Goal: Task Accomplishment & Management: Manage account settings

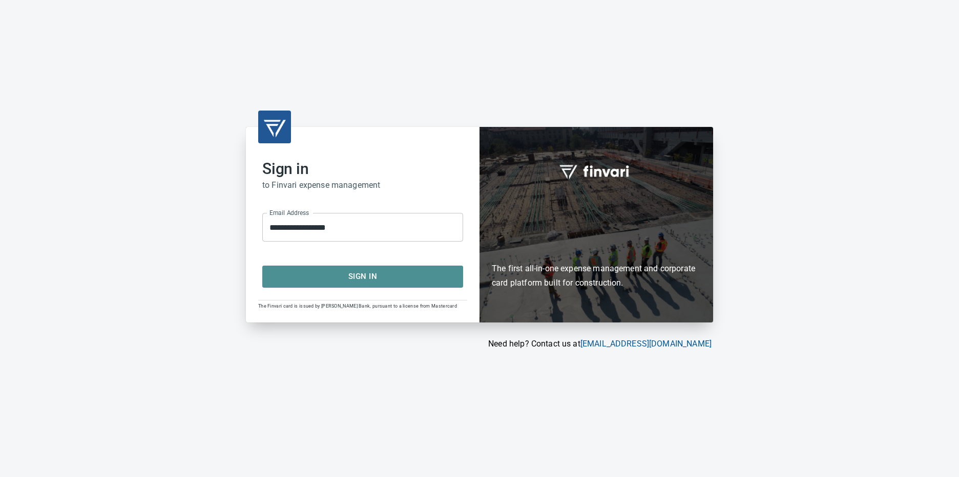
click at [358, 268] on button "Sign In" at bounding box center [362, 277] width 201 height 22
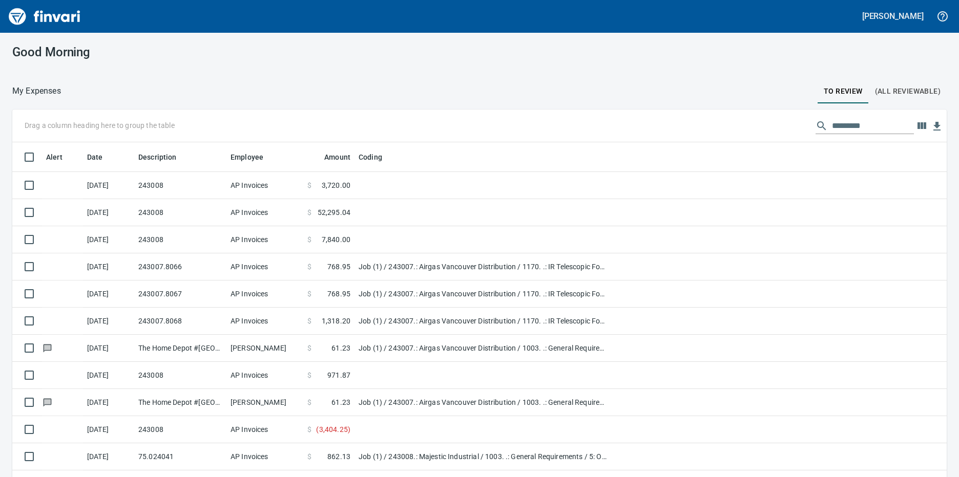
scroll to position [357, 911]
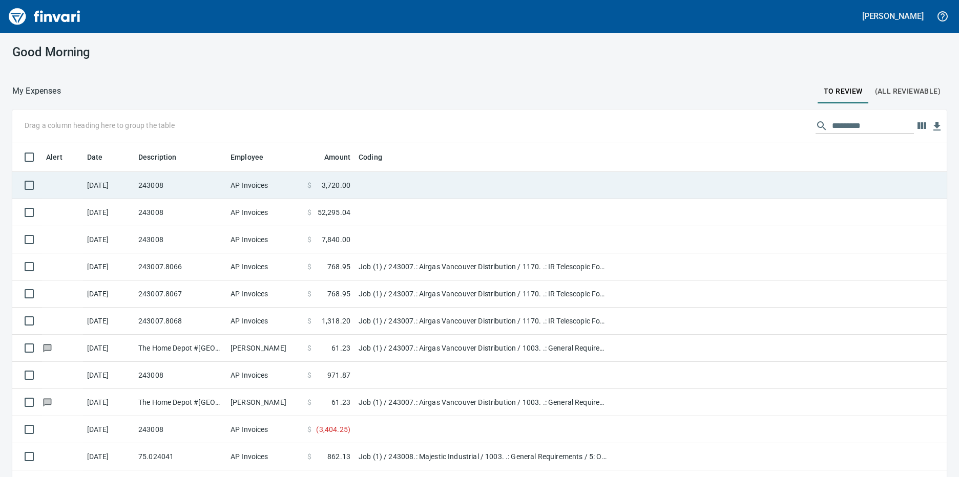
click at [122, 187] on td "8/15/2025" at bounding box center [108, 185] width 51 height 27
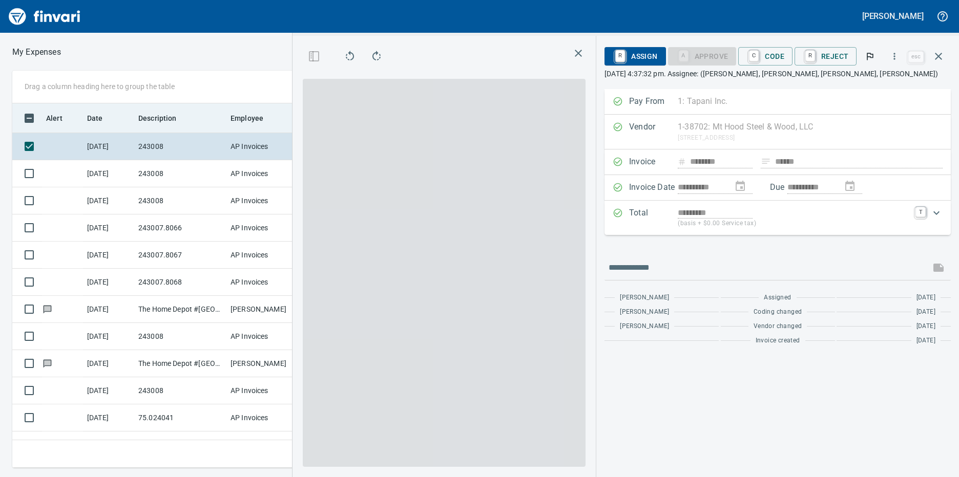
scroll to position [357, 663]
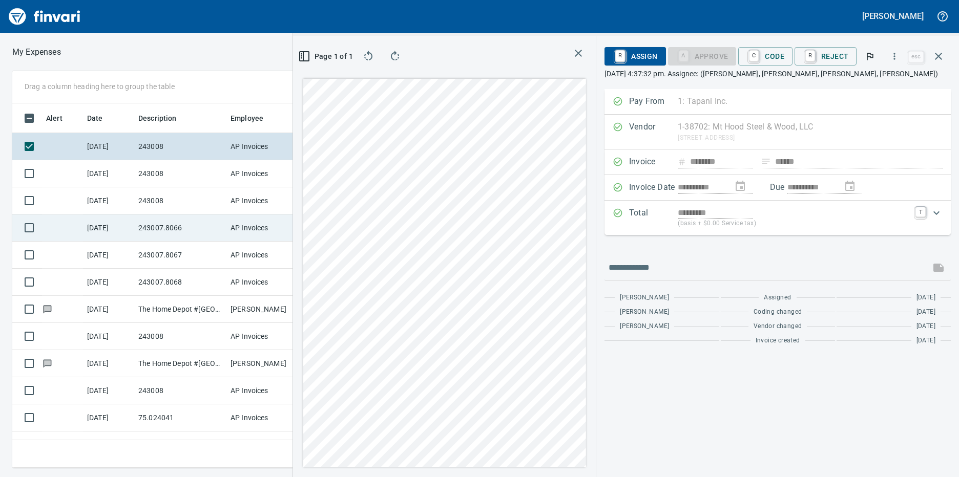
click at [140, 231] on td "243007.8066" at bounding box center [180, 228] width 92 height 27
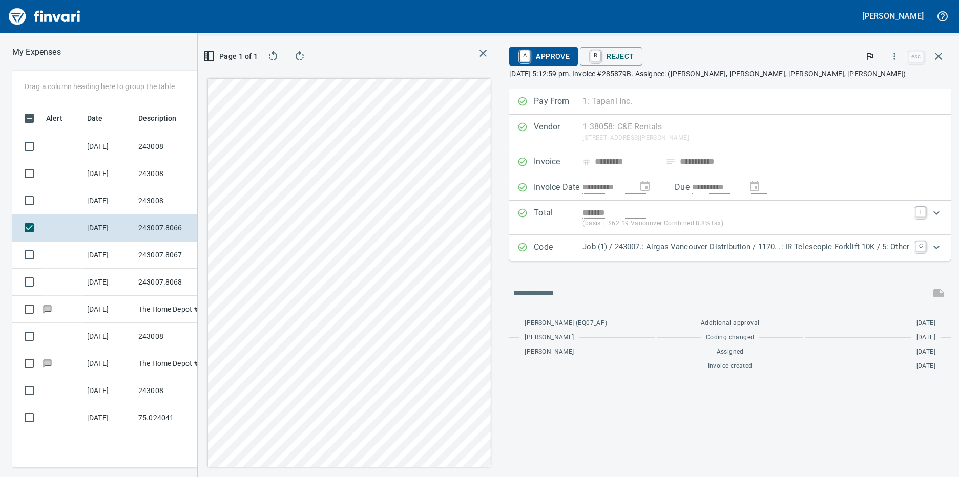
click at [796, 247] on p "Job (1) / 243007.: Airgas Vancouver Distribution / 1170. .: IR Telescopic Forkl…" at bounding box center [745, 247] width 327 height 12
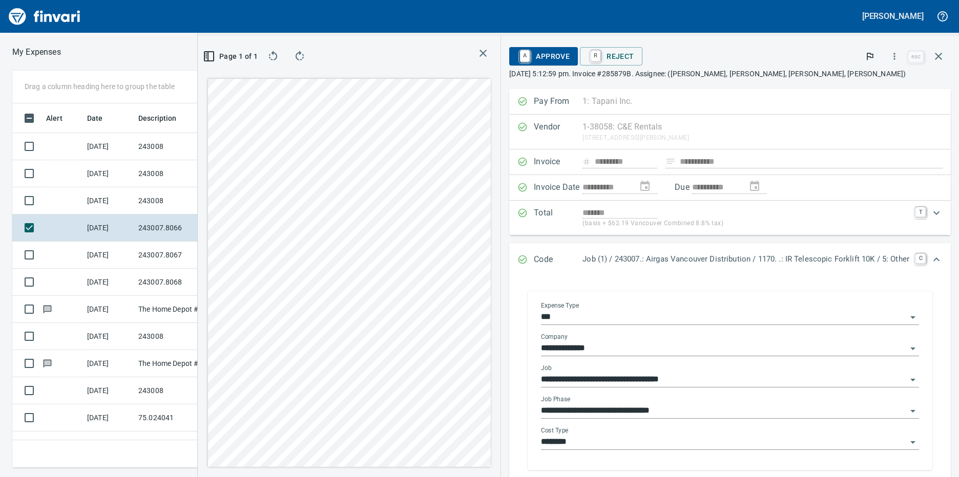
click at [730, 404] on body "David Sosa My Expenses To Review (All Reviewable) Drag a column heading here to…" at bounding box center [479, 238] width 959 height 477
click at [904, 411] on div "**********" at bounding box center [730, 382] width 394 height 177
click at [910, 411] on icon "Open" at bounding box center [912, 411] width 5 height 3
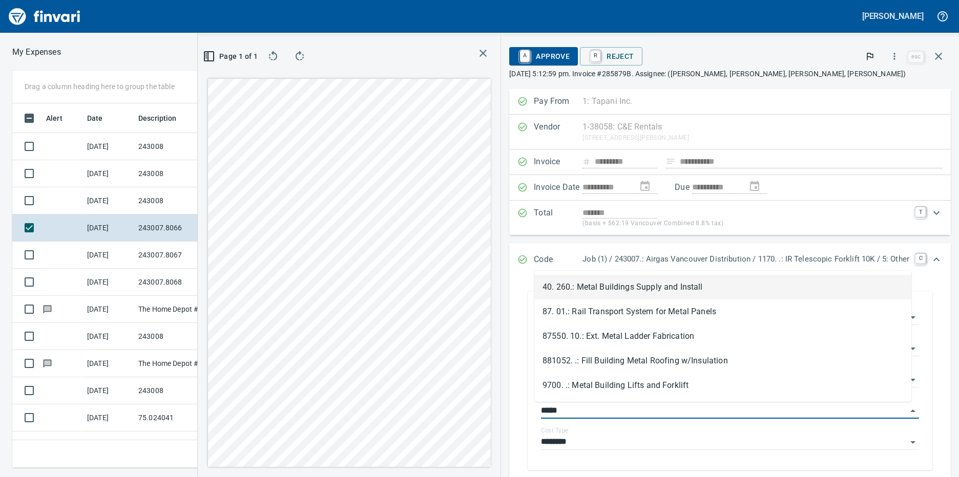
scroll to position [357, 663]
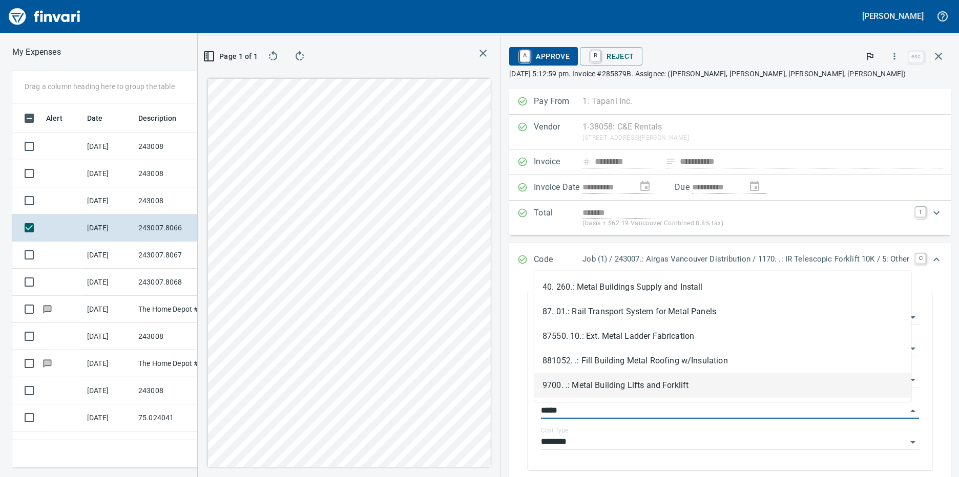
click at [642, 387] on li "9700. .: Metal Building Lifts and Forklift" at bounding box center [722, 385] width 377 height 25
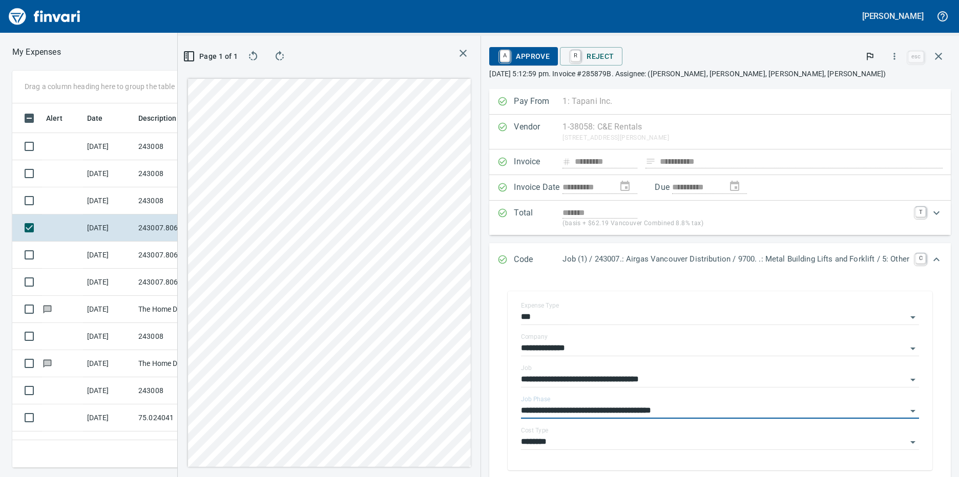
type input "**********"
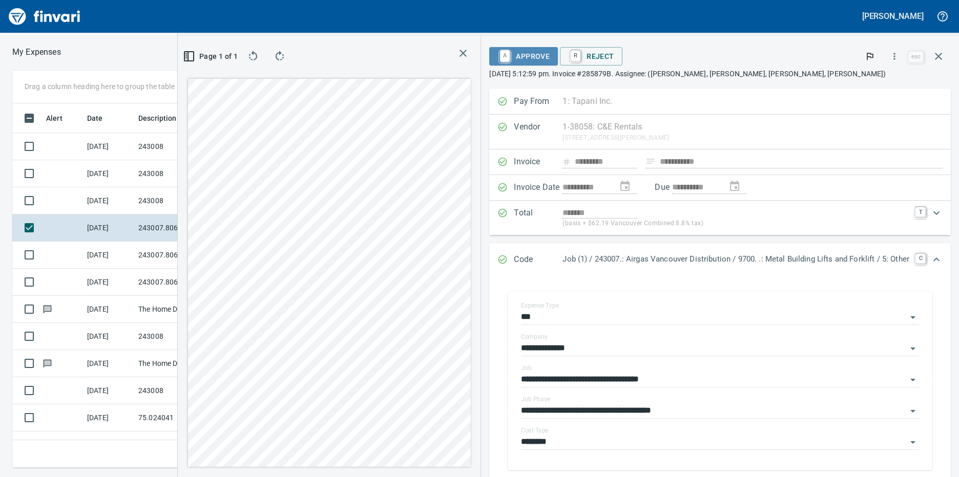
click at [523, 53] on span "A Approve" at bounding box center [523, 56] width 52 height 17
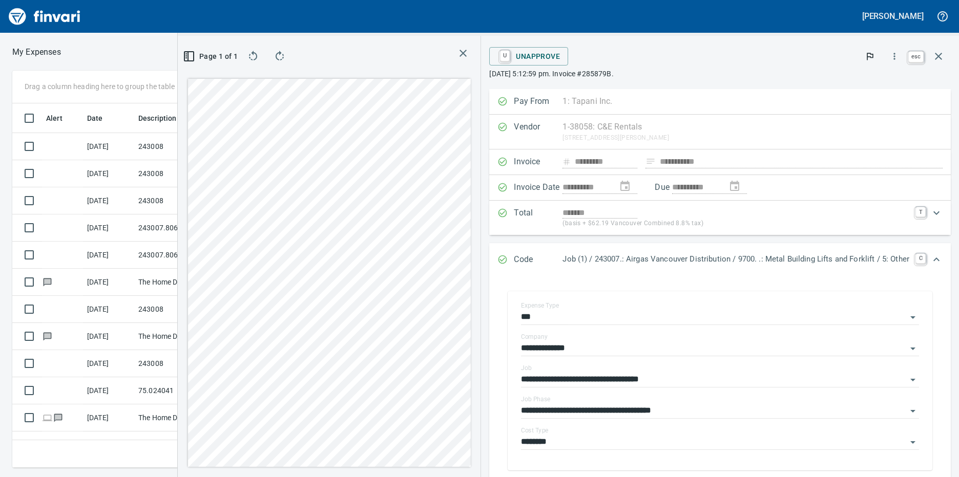
click at [939, 55] on icon "button" at bounding box center [938, 56] width 7 height 7
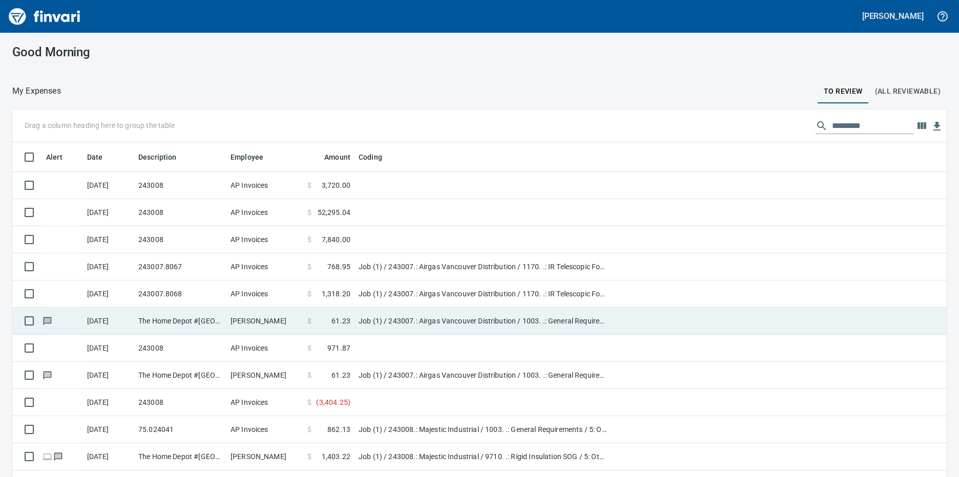
scroll to position [357, 911]
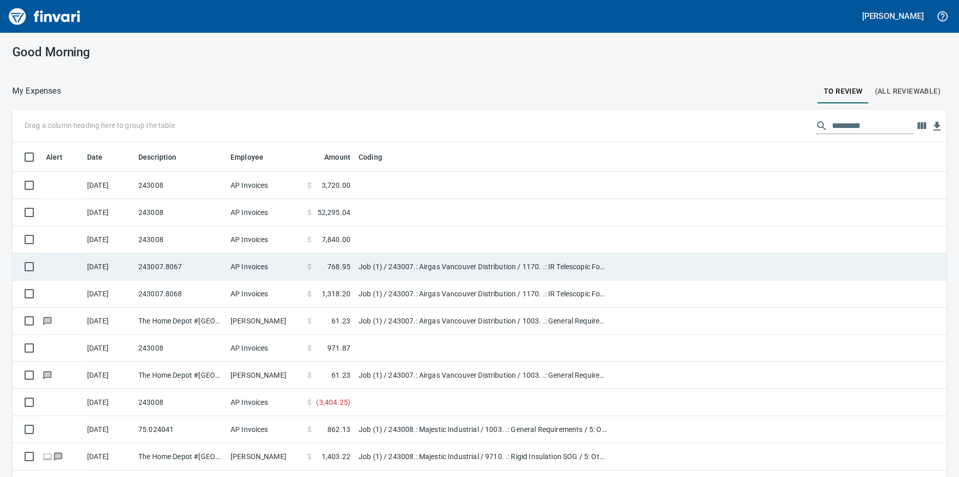
click at [385, 267] on td "Job (1) / 243007.: Airgas Vancouver Distribution / 1170. .: IR Telescopic Forkl…" at bounding box center [482, 267] width 256 height 27
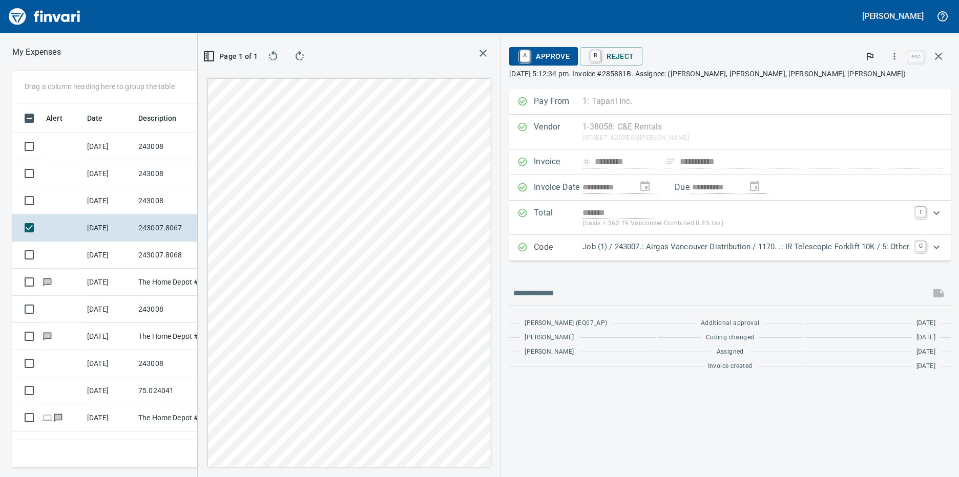
scroll to position [357, 663]
click at [637, 244] on p "Job (1) / 243007.: Airgas Vancouver Distribution / 1170. .: IR Telescopic Forkl…" at bounding box center [745, 247] width 327 height 12
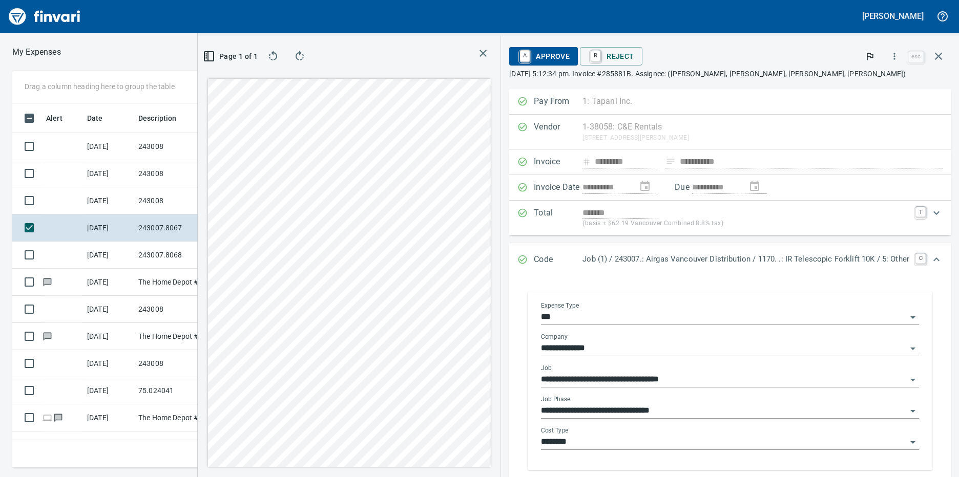
click at [612, 411] on input "**********" at bounding box center [724, 411] width 366 height 14
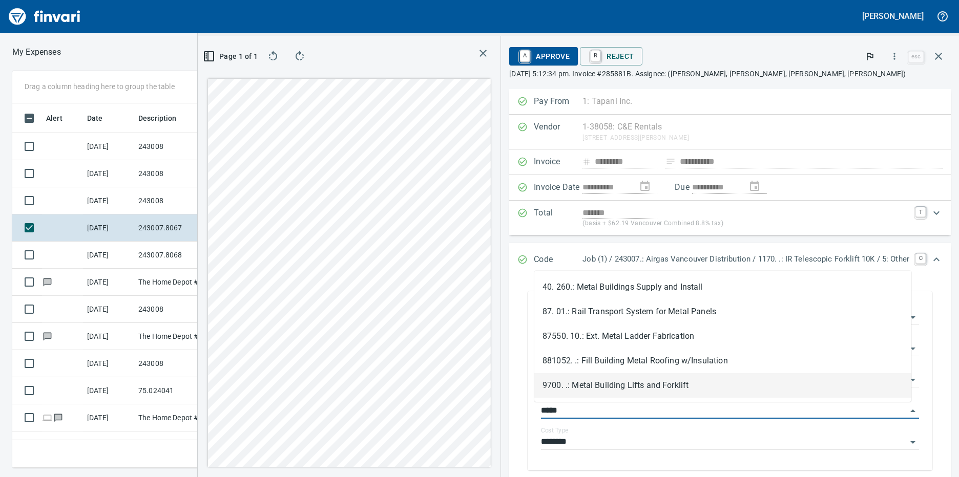
click at [618, 389] on li "9700. .: Metal Building Lifts and Forklift" at bounding box center [722, 385] width 377 height 25
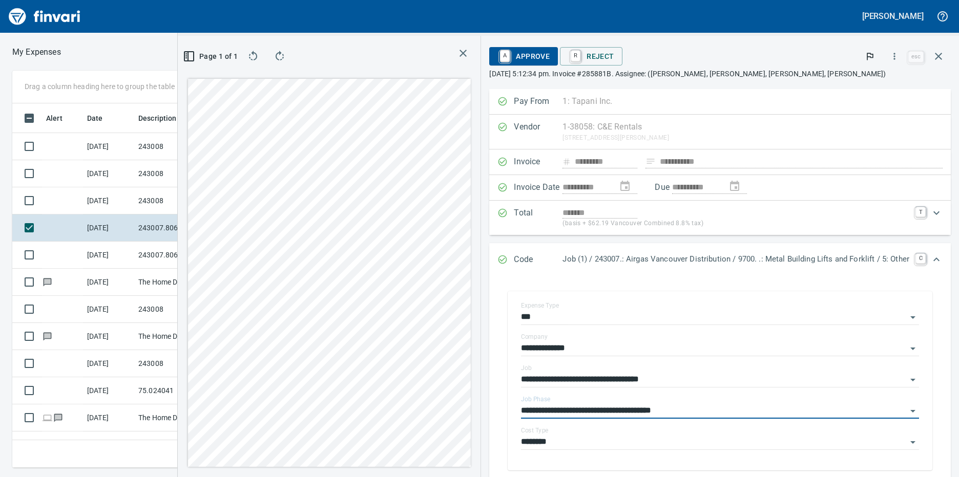
type input "**********"
click at [521, 55] on span "A Approve" at bounding box center [523, 56] width 52 height 17
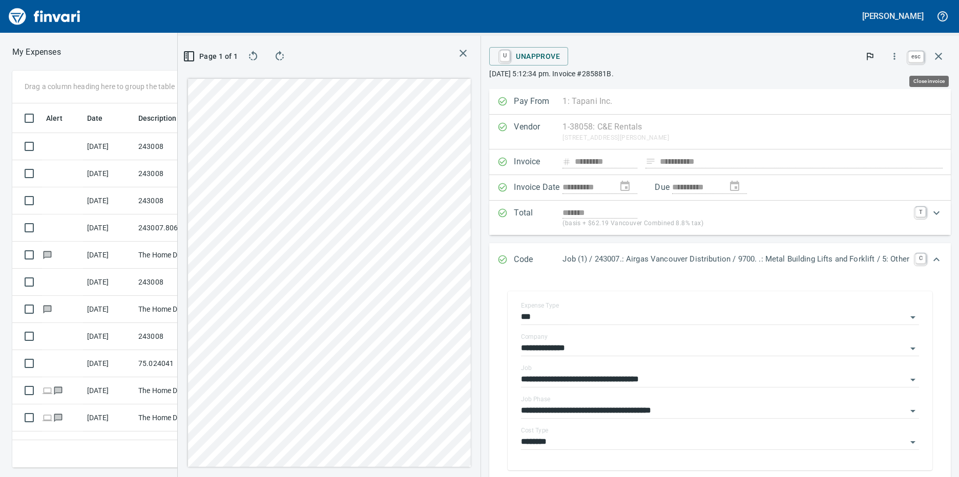
click at [939, 56] on icon "button" at bounding box center [938, 56] width 7 height 7
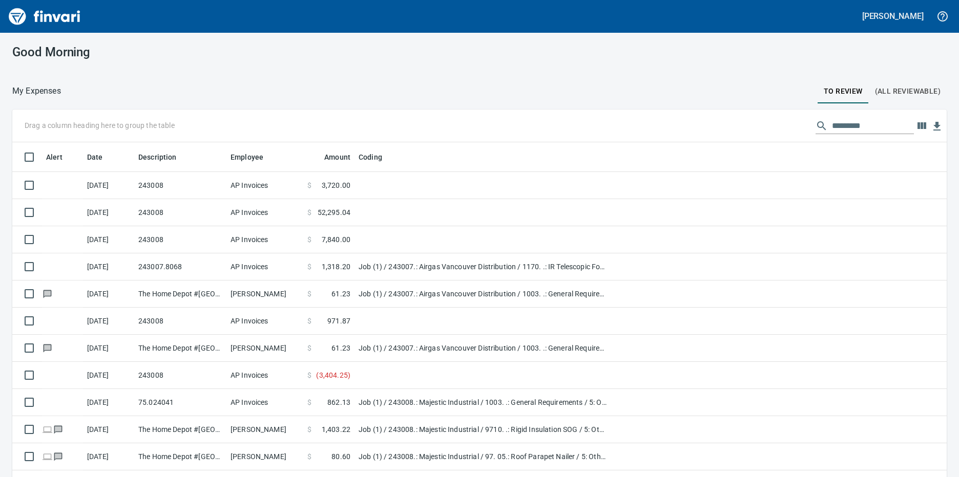
scroll to position [357, 911]
